Goal: Feedback & Contribution: Submit feedback/report problem

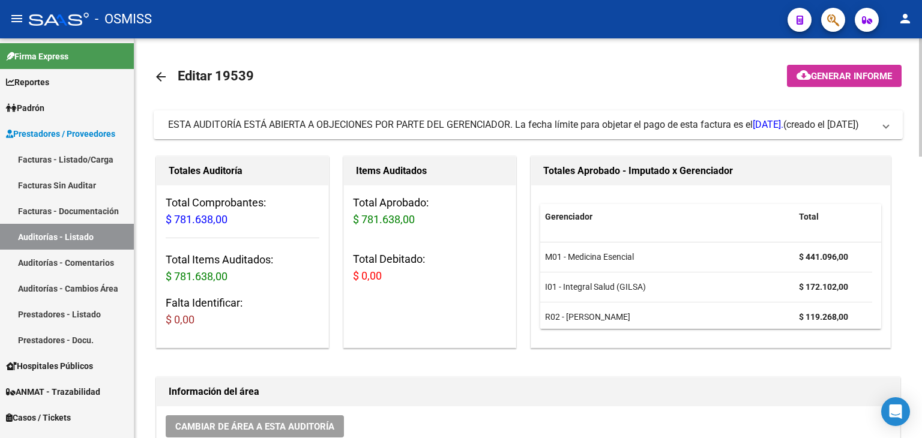
click at [921, 145] on div at bounding box center [920, 97] width 3 height 118
click at [877, 118] on span "ESTA AUDITORÍA ESTÁ ABIERTA A OBJECIONES POR PARTE DEL GERENCIADOR. La fecha lí…" at bounding box center [526, 124] width 716 height 13
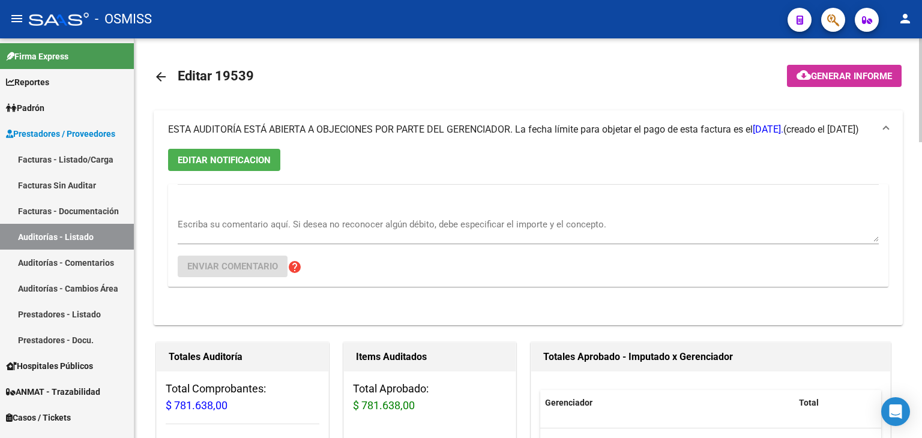
click at [891, 127] on mat-expansion-panel-header "ESTA AUDITORÍA ESTÁ ABIERTA A OBJECIONES POR PARTE DEL GERENCIADOR. La fecha lí…" at bounding box center [529, 130] width 750 height 38
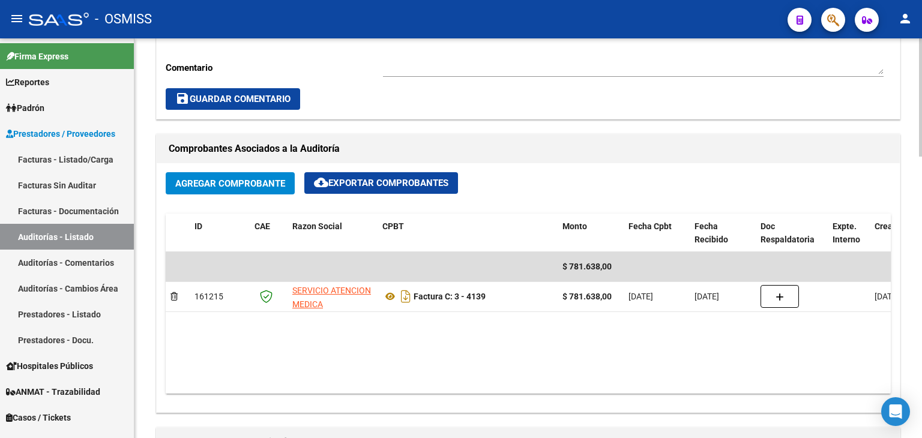
click at [907, 280] on div "arrow_back Editar 19539 cloud_download Generar informe ESTA AUDITORÍA ESTÁ ABIE…" at bounding box center [530, 240] width 791 height 1357
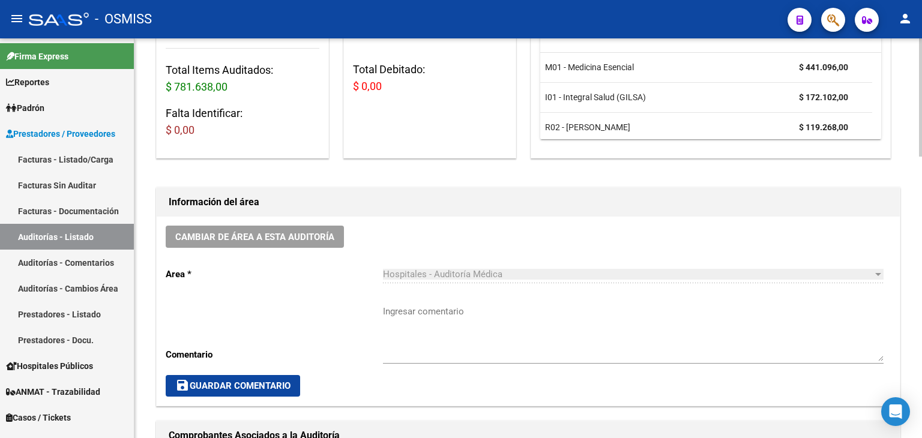
scroll to position [189, 0]
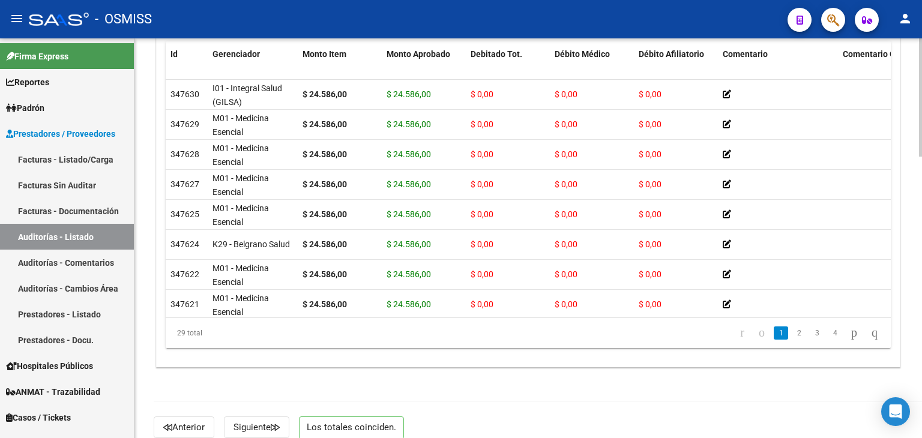
scroll to position [944, 0]
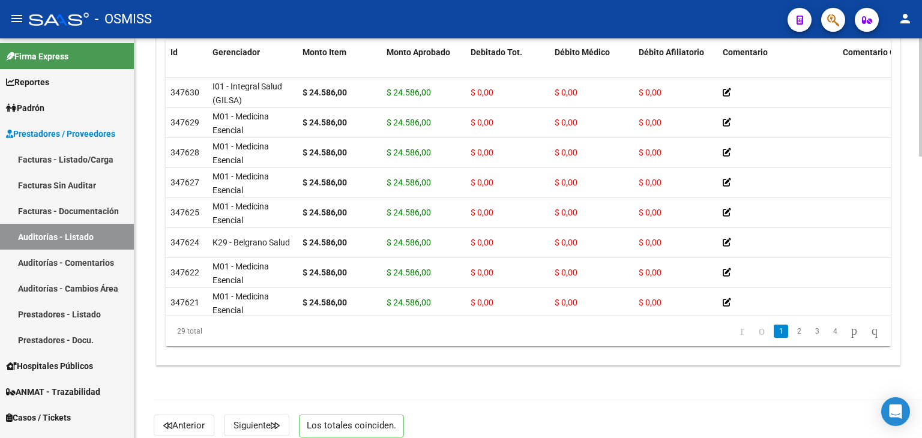
click at [920, 428] on div at bounding box center [920, 375] width 3 height 118
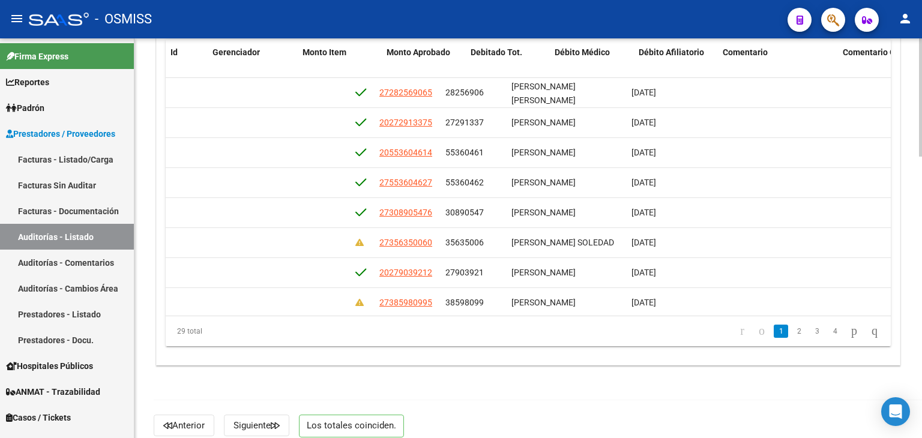
scroll to position [0, 0]
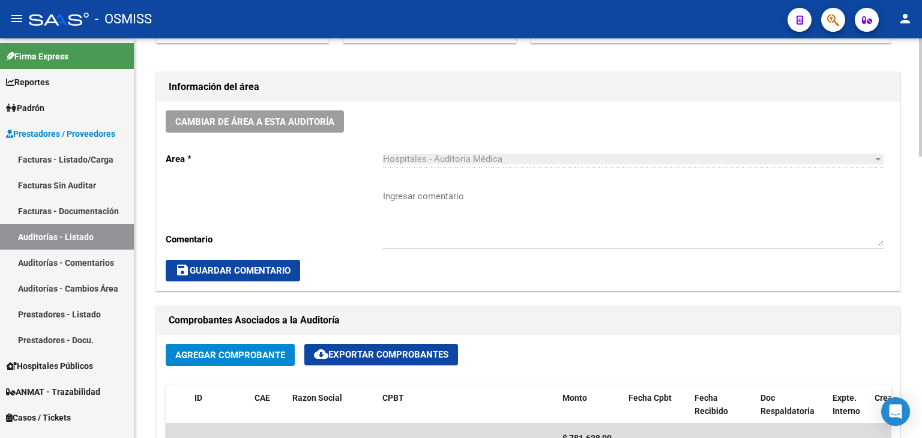
click at [916, 162] on div "arrow_back Editar 19539 cloud_download Generar informe ESTA AUDITORÍA ESTÁ ABIE…" at bounding box center [530, 411] width 791 height 1357
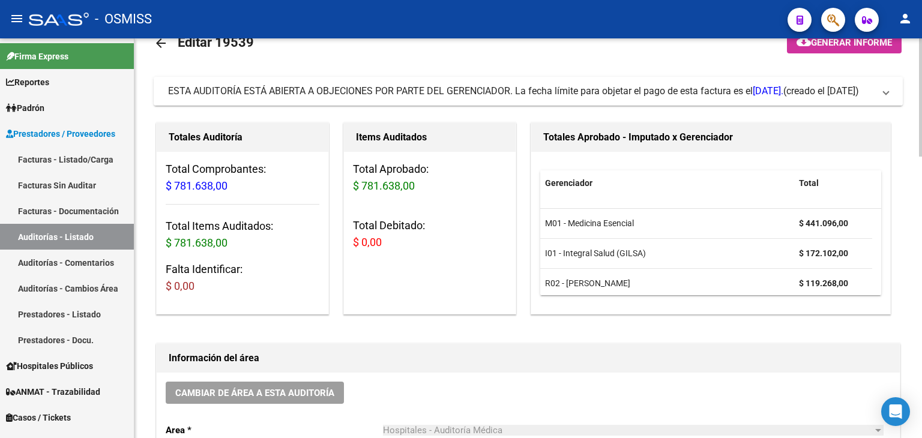
click at [420, 93] on div "ESTA AUDITORÍA ESTÁ ABIERTA A OBJECIONES POR PARTE DEL GERENCIADOR. La fecha lí…" at bounding box center [476, 91] width 616 height 13
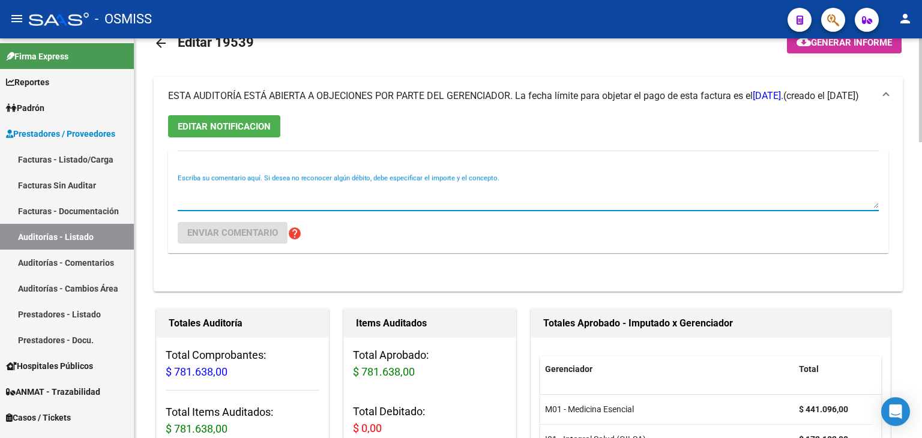
click at [403, 193] on textarea "Escriba su comentario aquí. Si desea no reconocer algún débito, debe especifica…" at bounding box center [528, 196] width 701 height 24
type textarea "sin observaciones"
click at [268, 234] on span "Enviar comentario" at bounding box center [232, 233] width 91 height 11
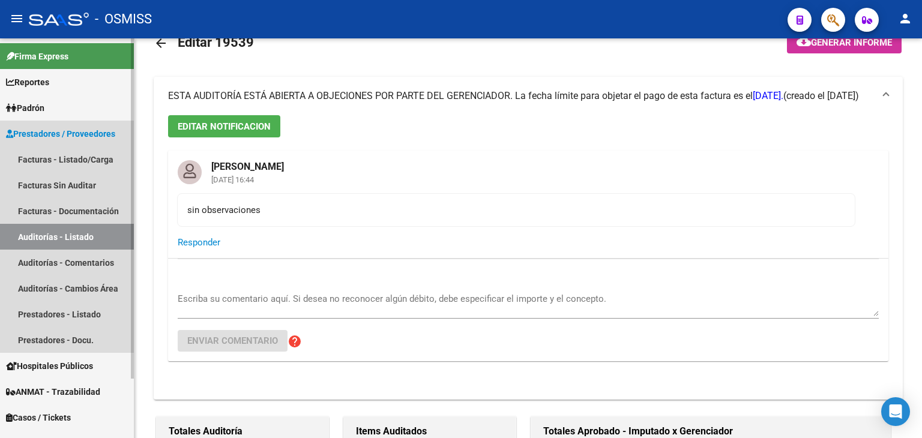
click at [82, 235] on link "Auditorías - Listado" at bounding box center [67, 237] width 134 height 26
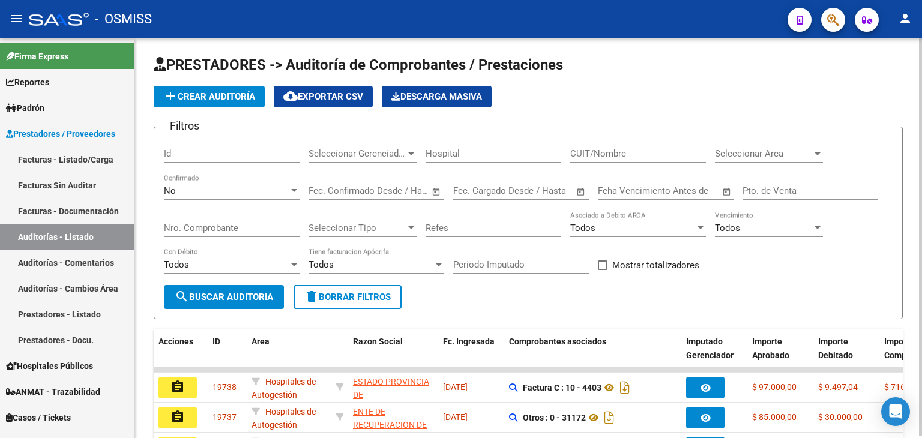
scroll to position [34, 0]
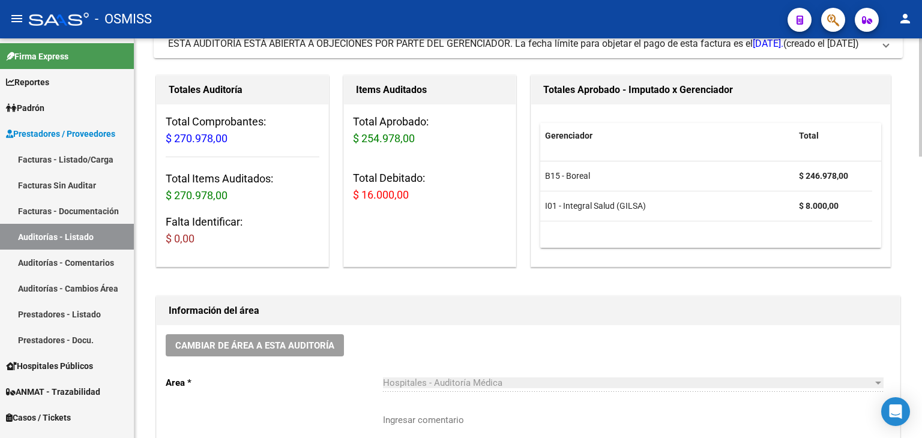
scroll to position [130, 0]
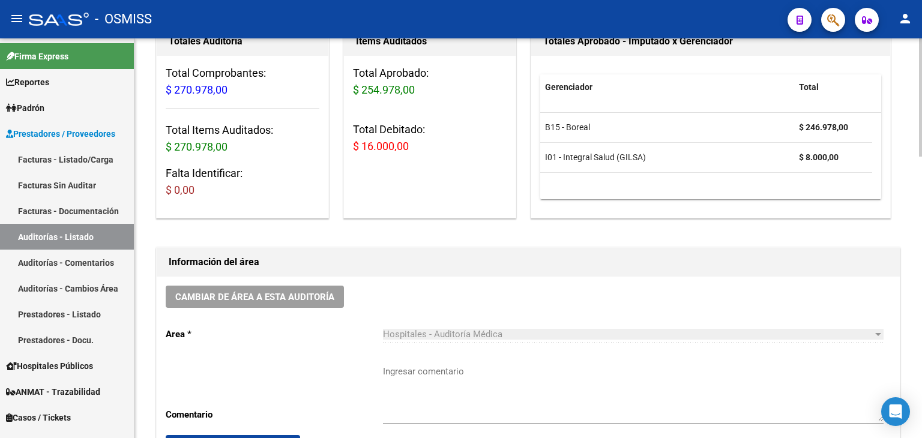
click at [922, 187] on div at bounding box center [920, 136] width 3 height 118
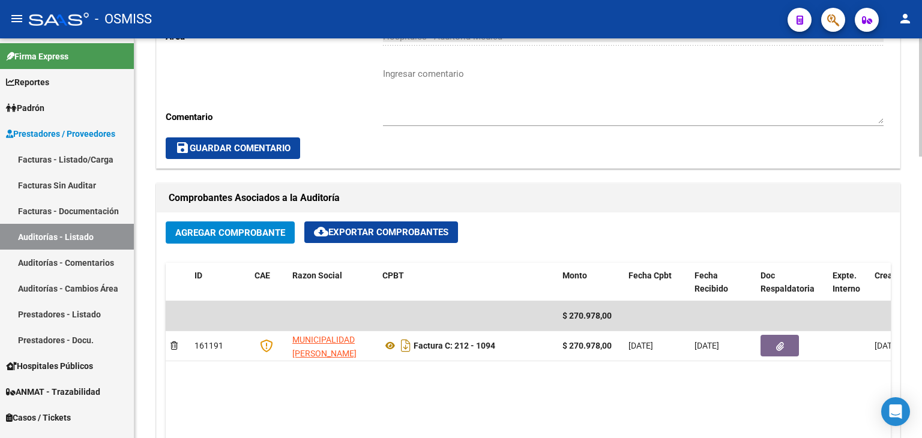
scroll to position [437, 0]
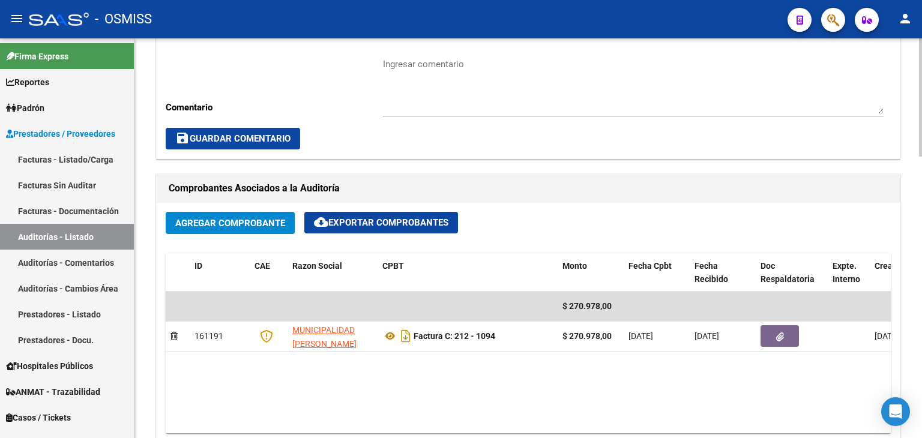
click at [921, 282] on div at bounding box center [920, 227] width 3 height 118
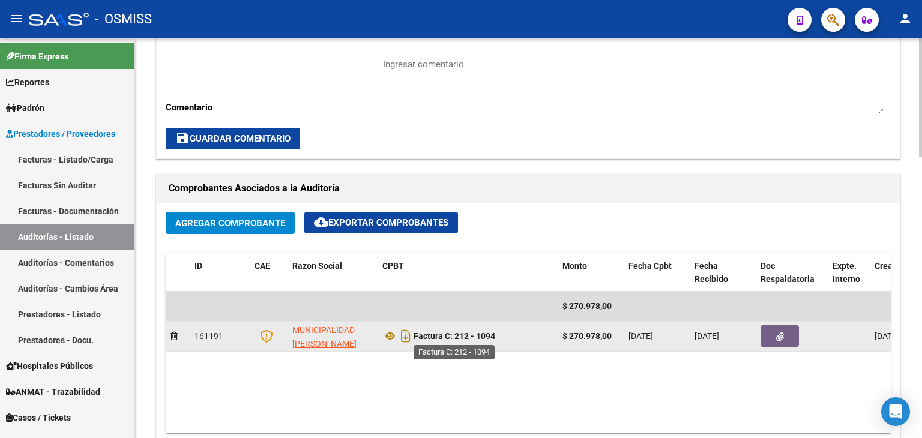
drag, startPoint x: 455, startPoint y: 332, endPoint x: 495, endPoint y: 337, distance: 39.9
click at [495, 337] on strong "Factura C: 212 - 1094" at bounding box center [455, 337] width 82 height 10
copy strong "212 - 1094"
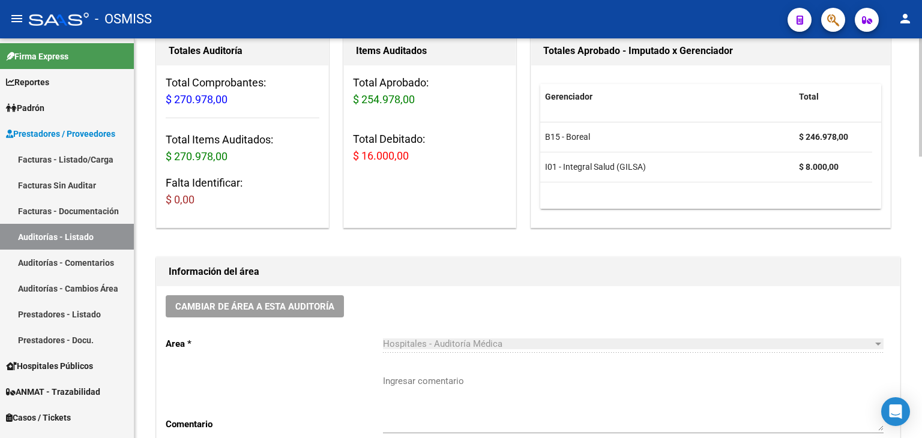
scroll to position [118, 0]
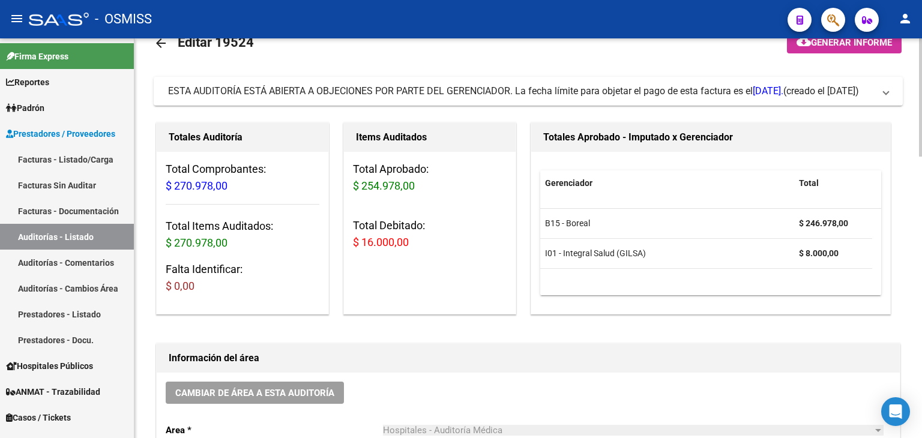
scroll to position [0, 0]
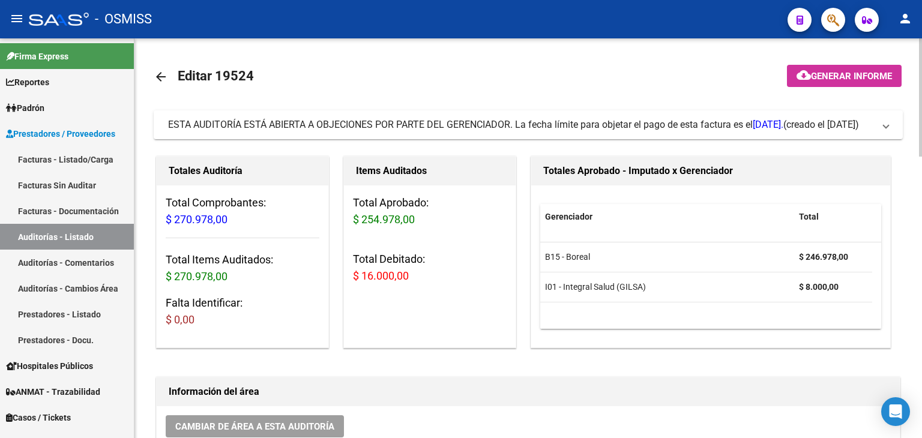
click at [760, 126] on div "ESTA AUDITORÍA ESTÁ ABIERTA A OBJECIONES POR PARTE DEL GERENCIADOR. La fecha lí…" at bounding box center [476, 124] width 616 height 13
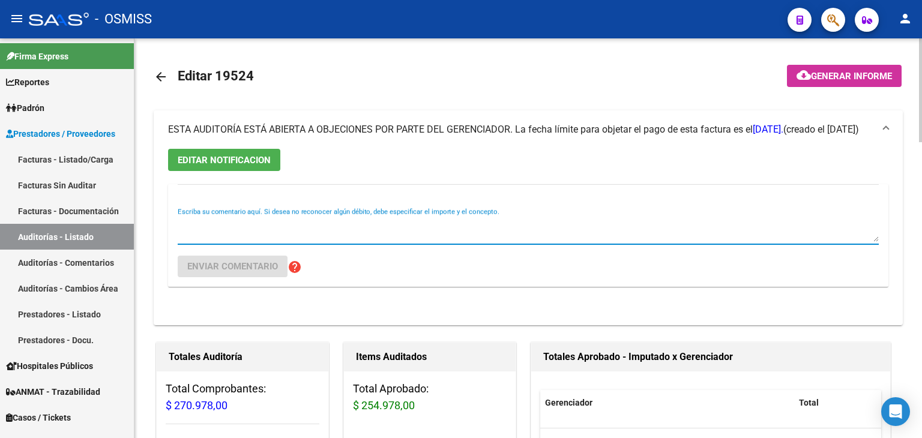
click at [523, 222] on textarea "Escriba su comentario aquí. Si desea no reconocer algún débito, debe especifica…" at bounding box center [528, 230] width 701 height 24
type textarea "sin observaciones"
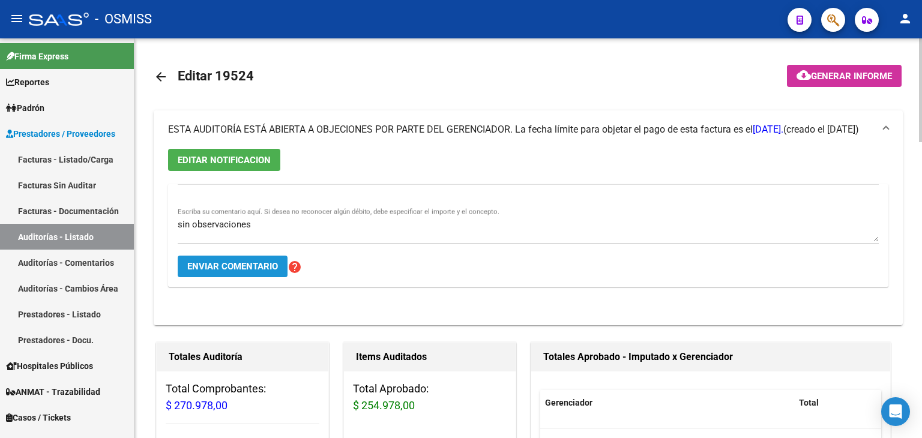
click at [205, 268] on span "Enviar comentario" at bounding box center [232, 266] width 91 height 11
